Goal: Check status

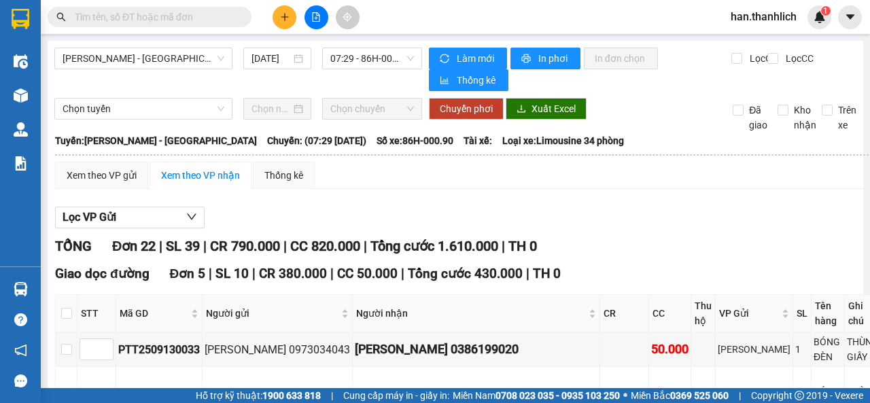
scroll to position [597, 0]
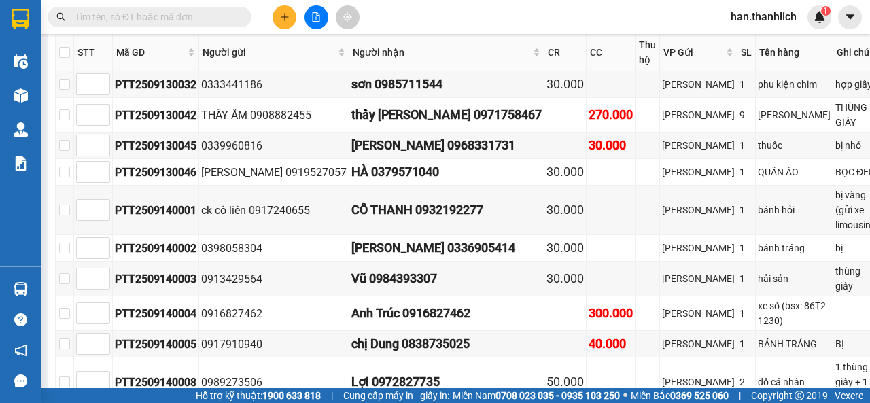
click at [130, 17] on input "text" at bounding box center [155, 17] width 160 height 15
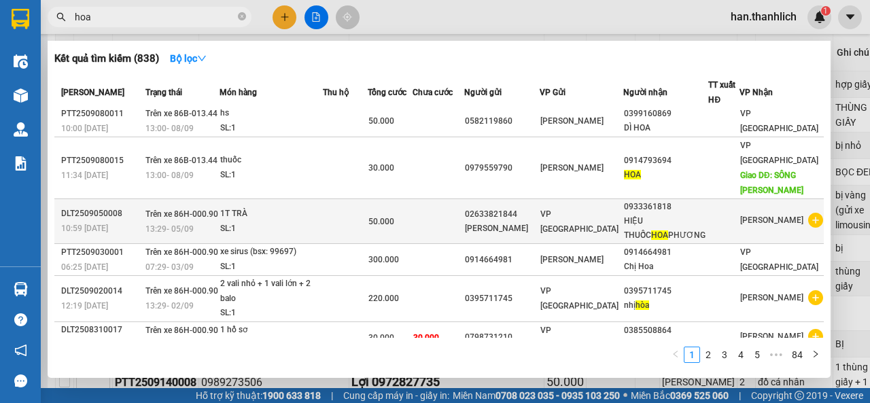
scroll to position [177, 0]
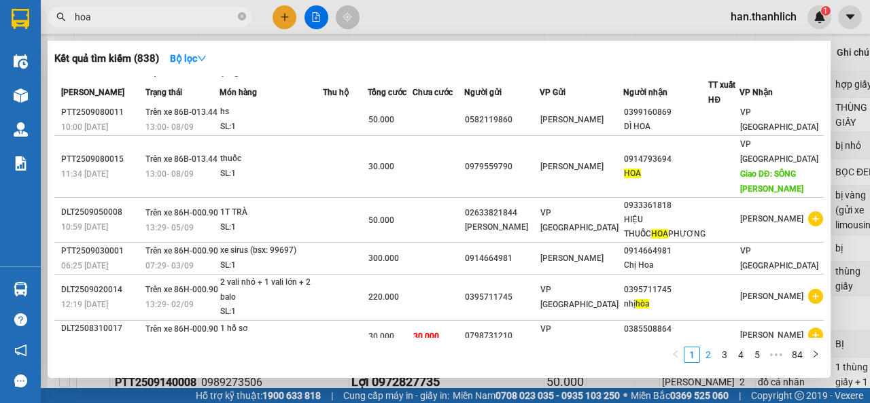
type input "hoa"
click at [707, 354] on link "2" at bounding box center [708, 354] width 15 height 15
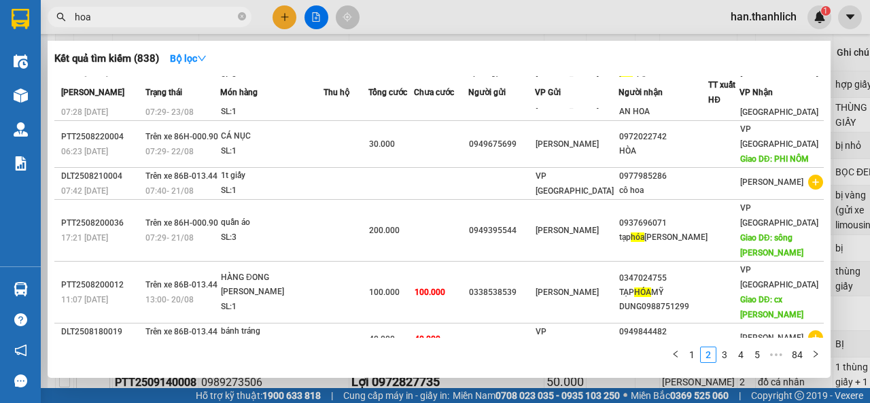
scroll to position [150, 0]
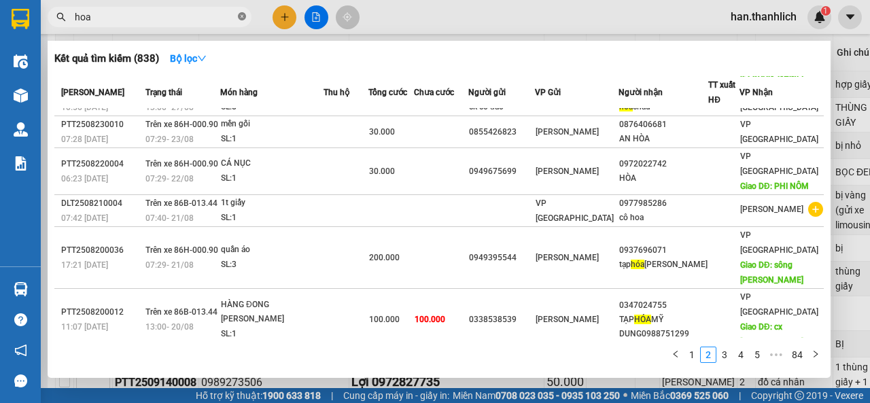
click at [245, 18] on icon "close-circle" at bounding box center [242, 16] width 8 height 8
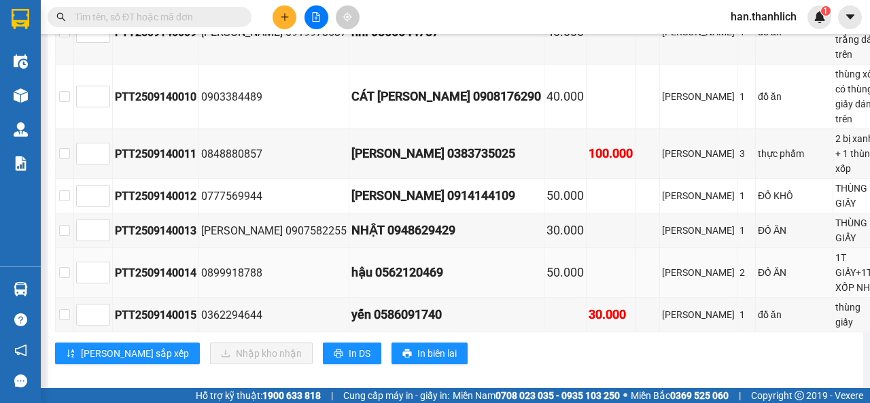
scroll to position [1004, 0]
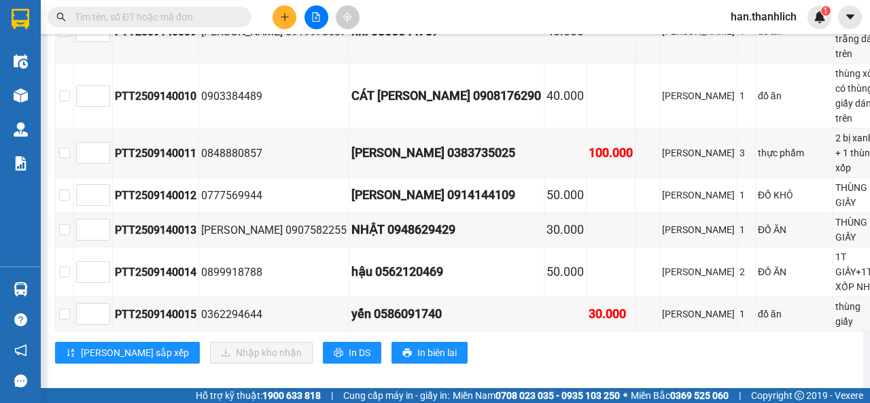
click at [111, 13] on input "text" at bounding box center [155, 17] width 160 height 15
type input "Hoa"
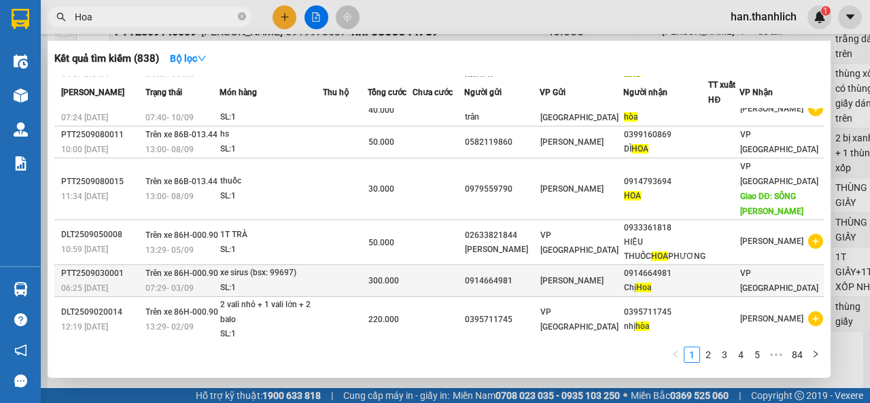
scroll to position [177, 0]
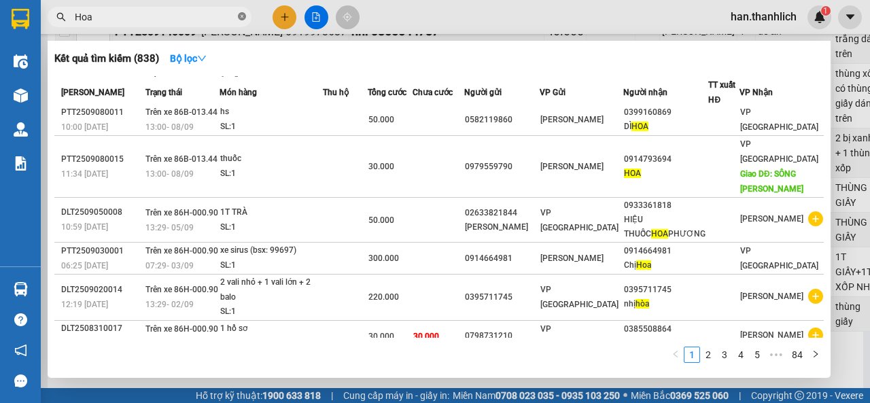
click at [241, 15] on icon "close-circle" at bounding box center [242, 16] width 8 height 8
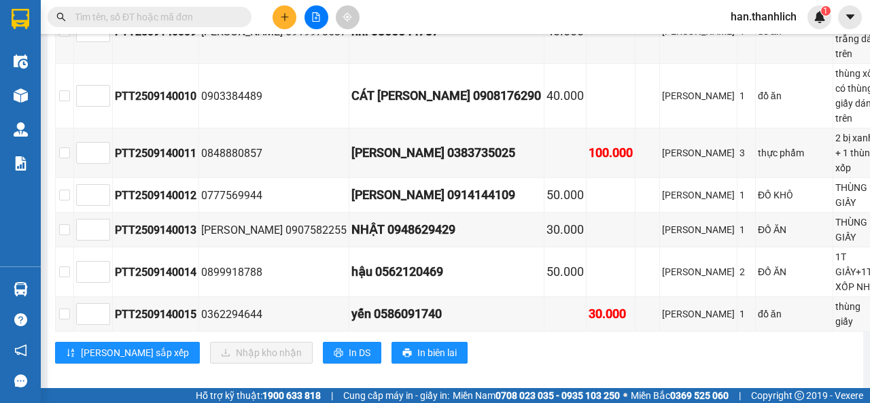
click at [181, 14] on input "text" at bounding box center [155, 17] width 160 height 15
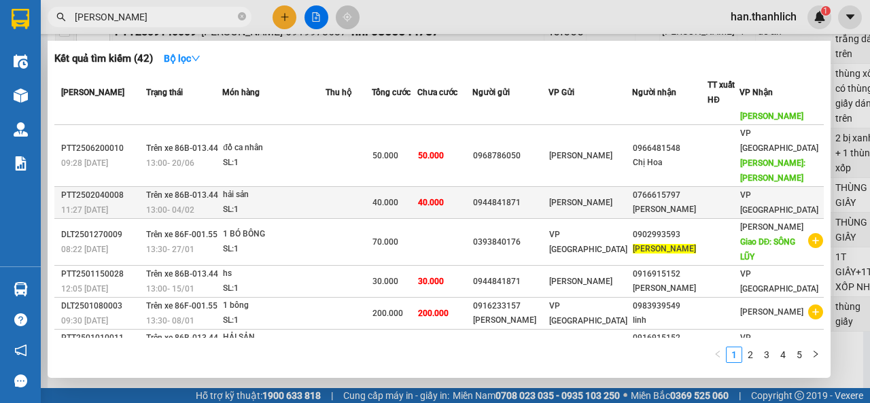
scroll to position [180, 0]
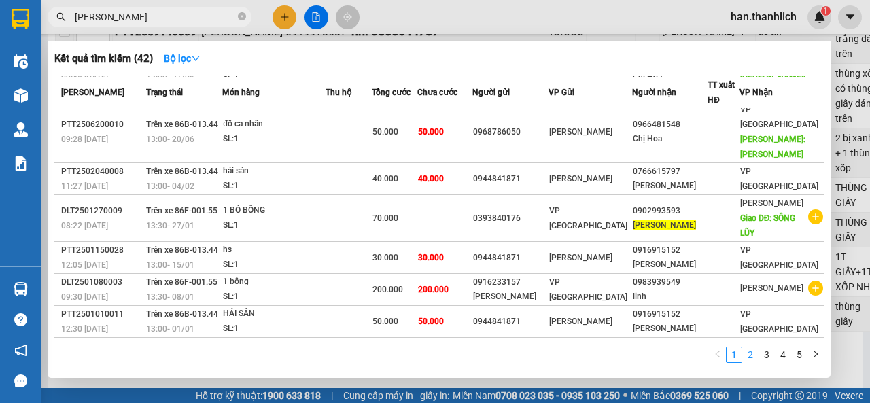
type input "[PERSON_NAME]"
click at [749, 359] on link "2" at bounding box center [750, 354] width 15 height 15
click at [764, 352] on link "3" at bounding box center [766, 354] width 15 height 15
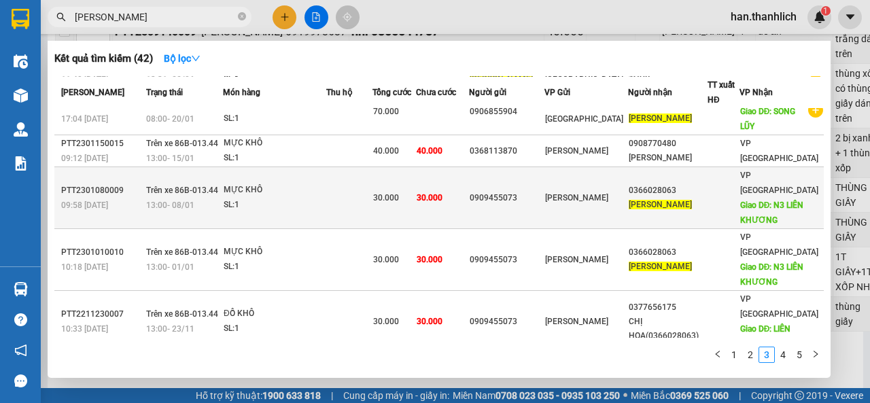
scroll to position [165, 0]
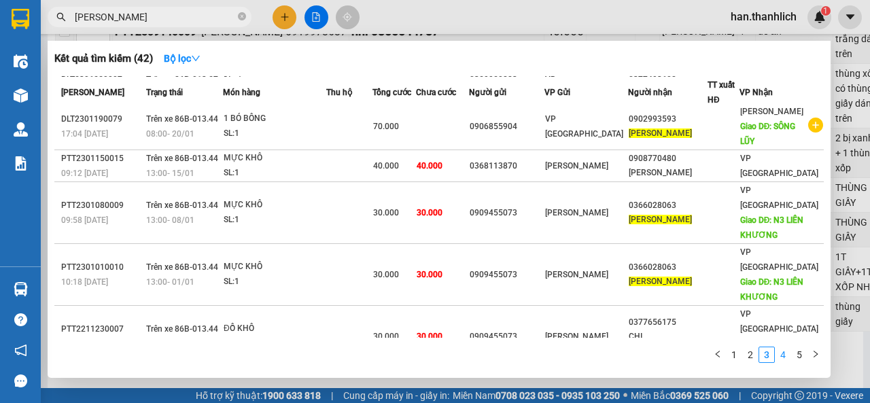
click at [779, 352] on link "4" at bounding box center [782, 354] width 15 height 15
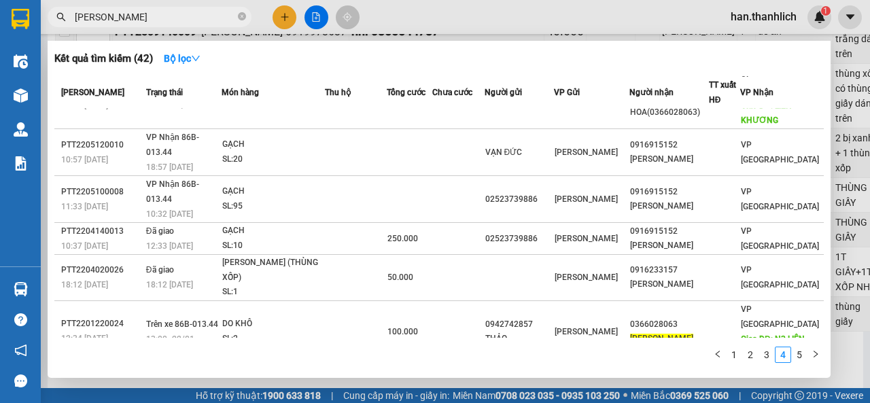
scroll to position [180, 0]
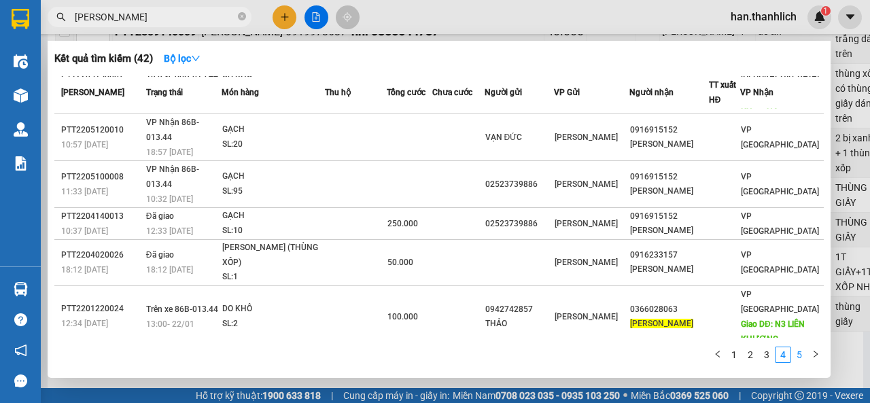
click at [799, 355] on link "5" at bounding box center [799, 354] width 15 height 15
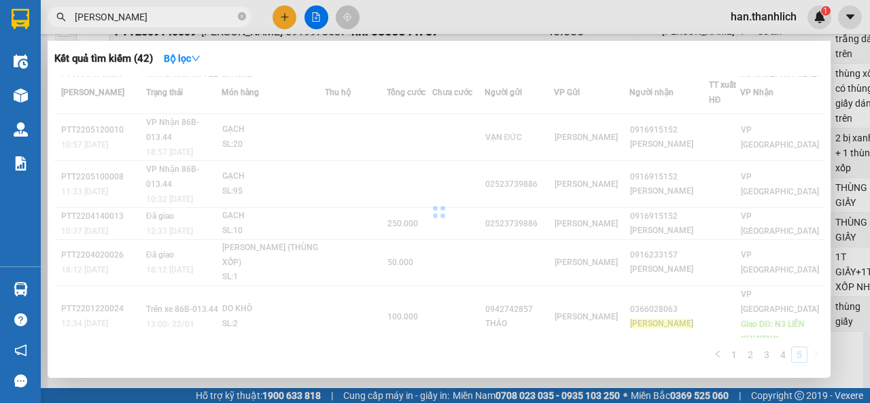
scroll to position [0, 0]
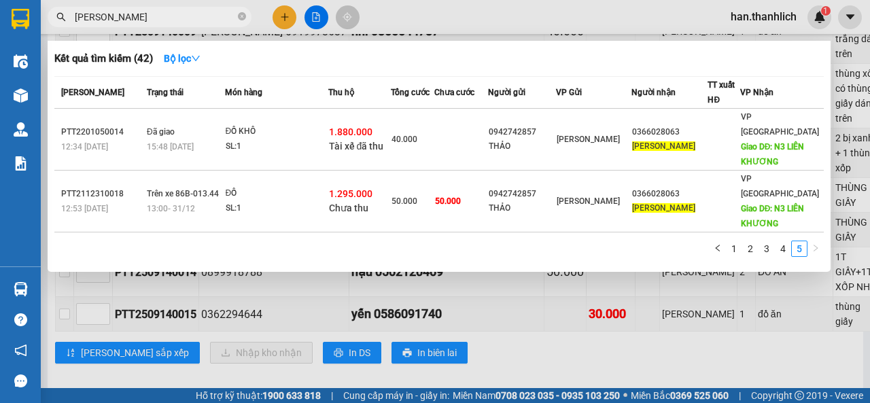
click at [175, 21] on input "[PERSON_NAME]" at bounding box center [155, 17] width 160 height 15
drag, startPoint x: 240, startPoint y: 18, endPoint x: 232, endPoint y: 20, distance: 8.4
click at [239, 18] on icon "close-circle" at bounding box center [242, 16] width 8 height 8
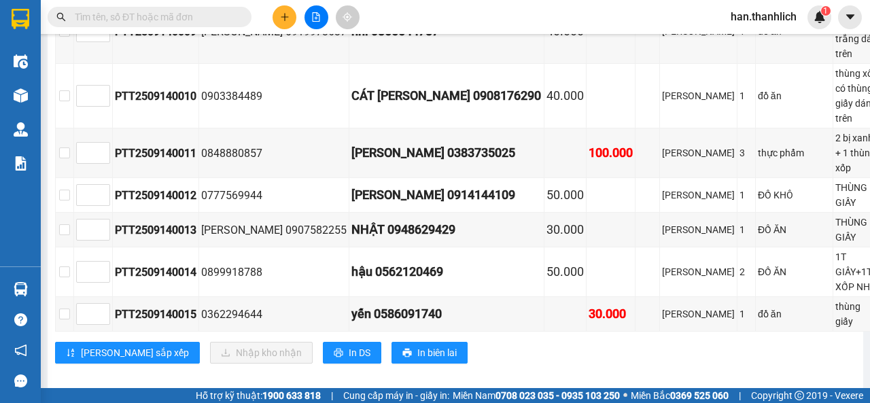
click at [200, 22] on input "text" at bounding box center [155, 17] width 160 height 15
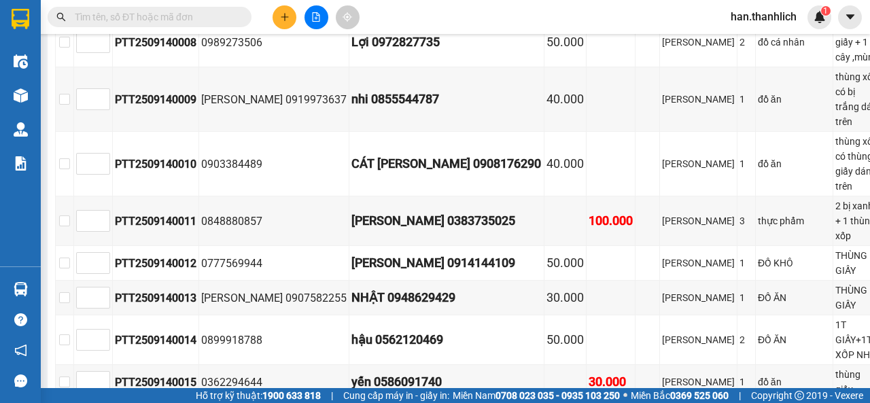
scroll to position [1004, 0]
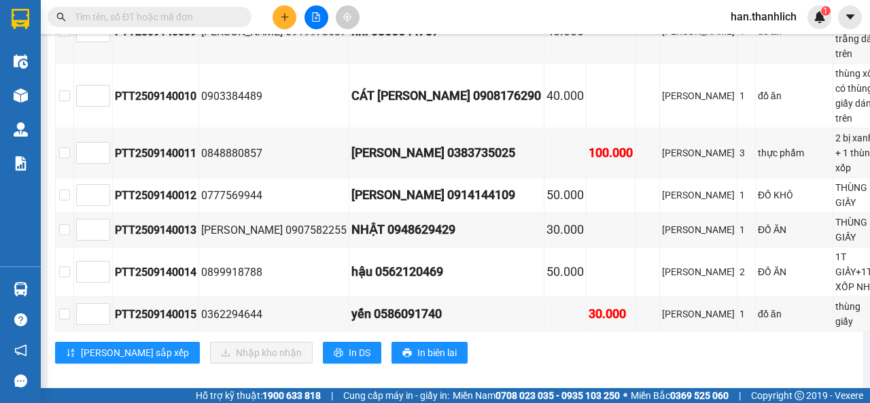
click at [113, 14] on input "text" at bounding box center [155, 17] width 160 height 15
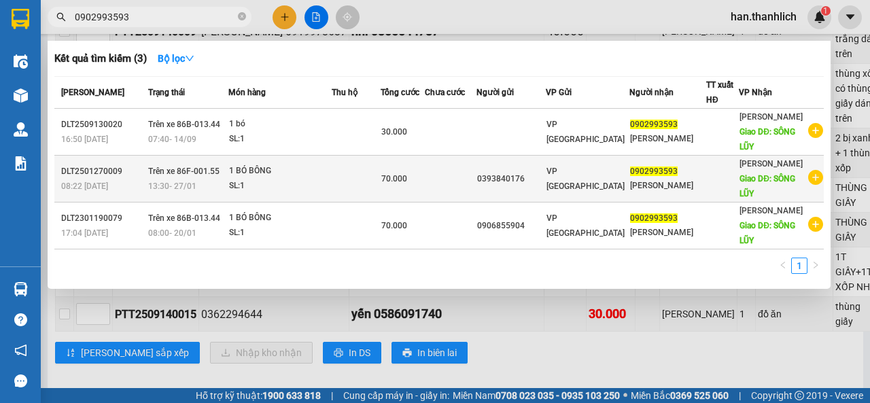
type input "0902993593"
click at [261, 189] on div "SL: 1" at bounding box center [280, 186] width 102 height 15
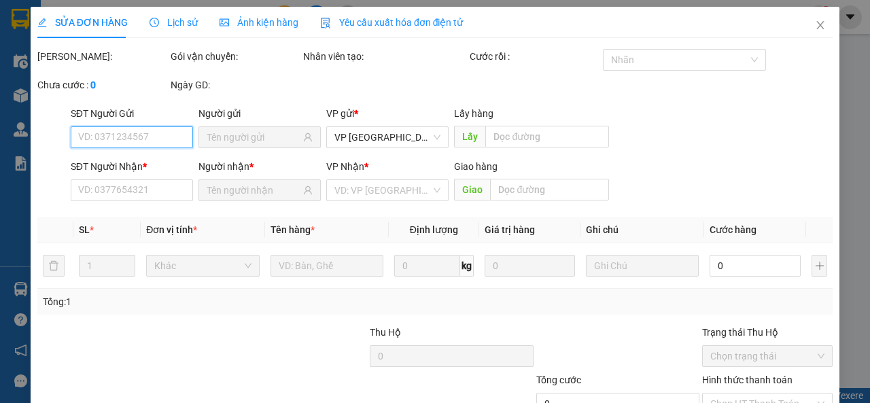
type input "0393840176"
type input "0902993593"
type input "SÔNG LŨY"
type input "70.000"
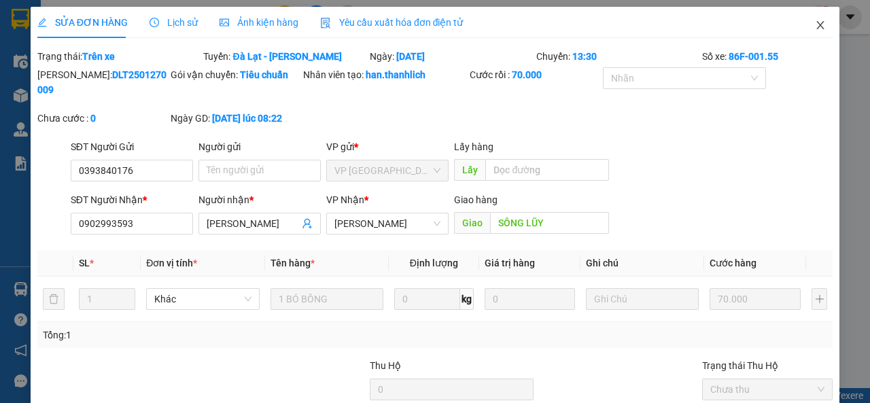
click at [817, 27] on icon "close" at bounding box center [820, 25] width 7 height 8
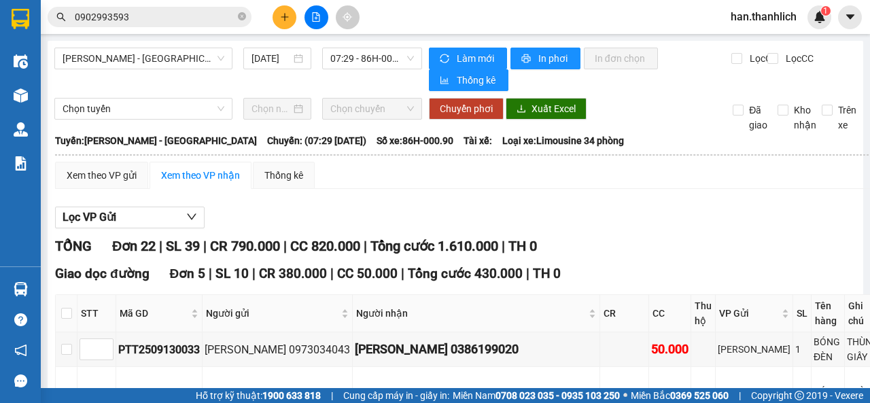
click at [136, 22] on input "0902993593" at bounding box center [155, 17] width 160 height 15
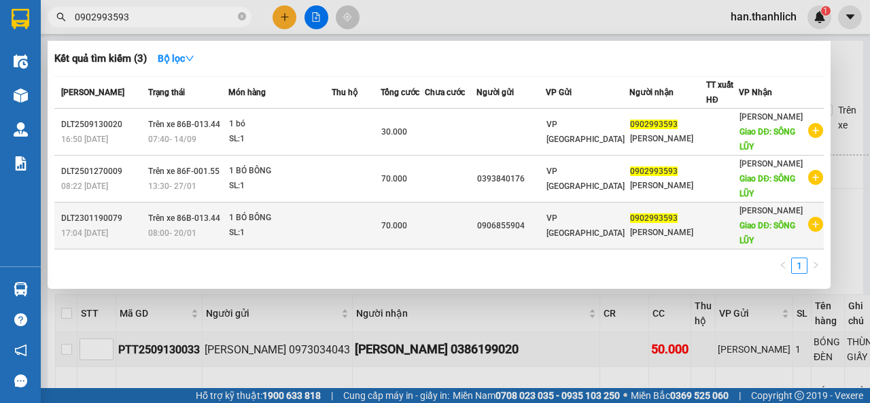
click at [109, 226] on div "17:04 [DATE]" at bounding box center [102, 233] width 83 height 15
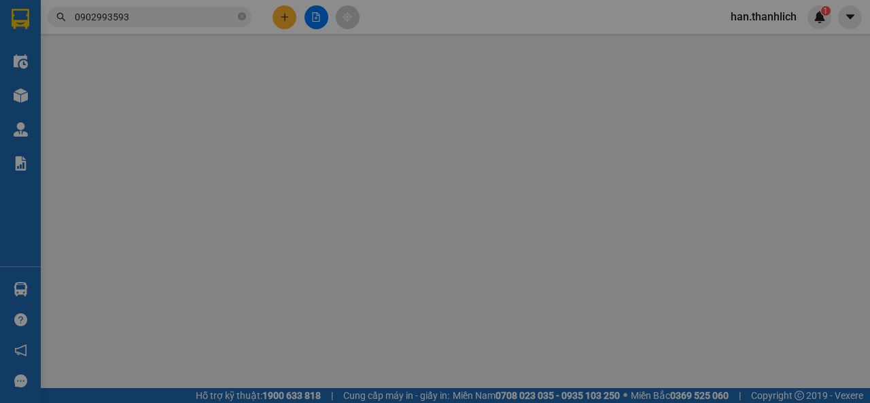
type input "0906855904"
type input "0902993593"
type input "SÔNG LŨY"
type input "70.000"
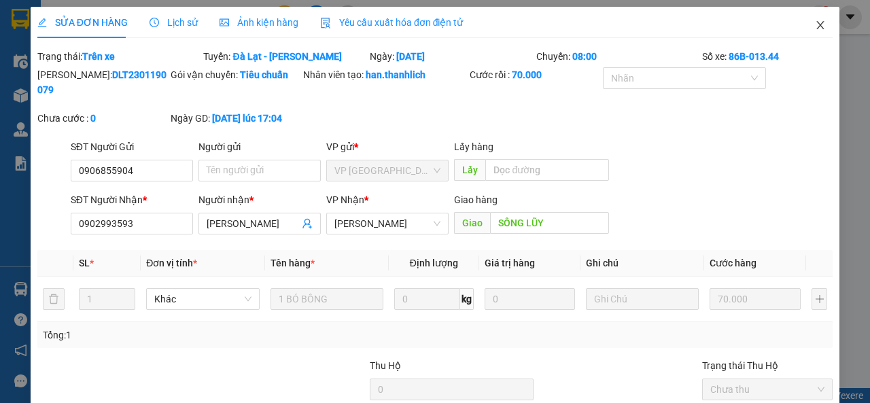
click at [815, 23] on icon "close" at bounding box center [820, 25] width 11 height 11
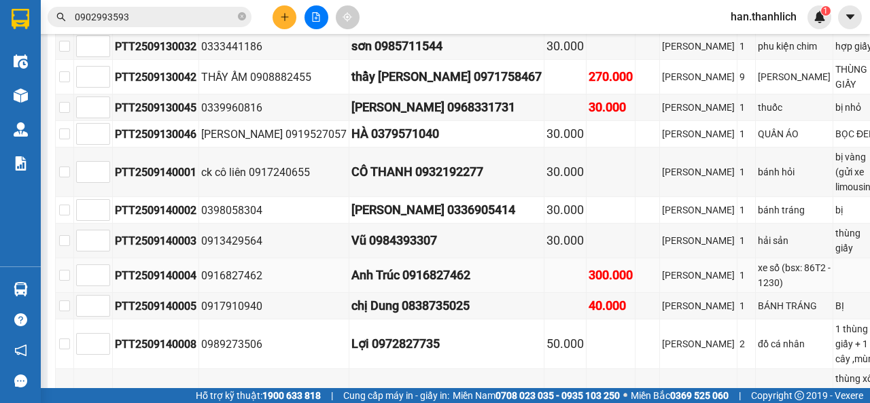
scroll to position [612, 0]
